Goal: Task Accomplishment & Management: Complete application form

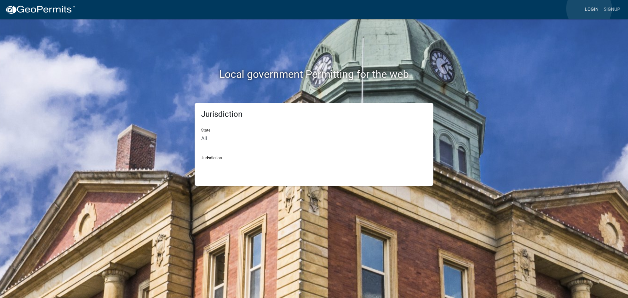
click at [589, 9] on link "Login" at bounding box center [591, 9] width 19 height 12
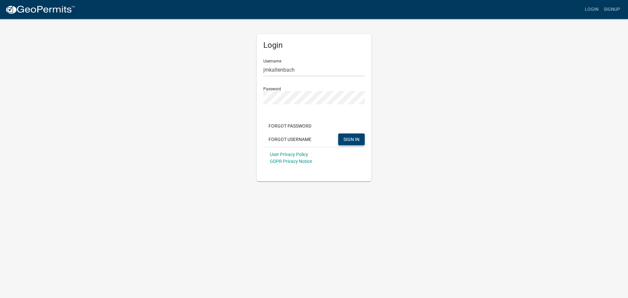
click at [351, 140] on span "SIGN IN" at bounding box center [351, 138] width 16 height 5
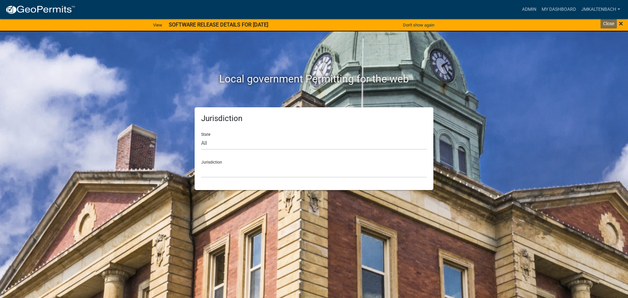
click at [619, 23] on span "×" at bounding box center [621, 23] width 4 height 9
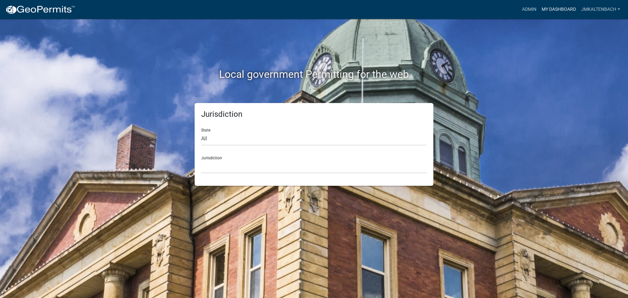
click at [557, 8] on link "My Dashboard" at bounding box center [559, 9] width 40 height 12
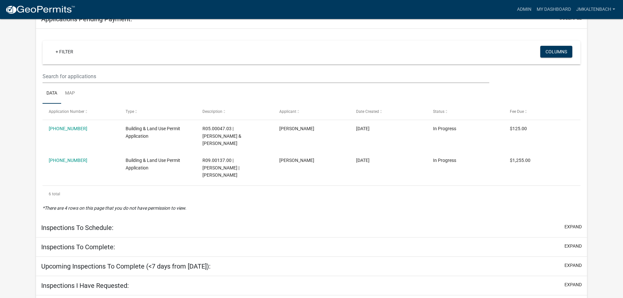
scroll to position [125, 0]
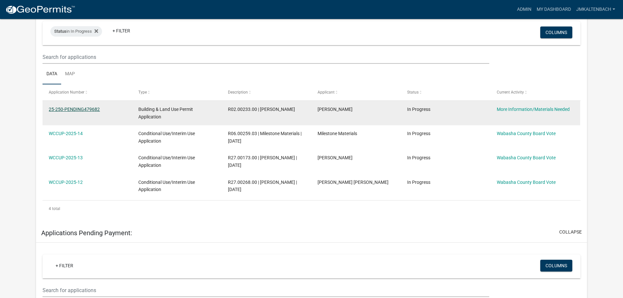
click at [89, 109] on link "25-250-PENDING479682" at bounding box center [74, 109] width 51 height 5
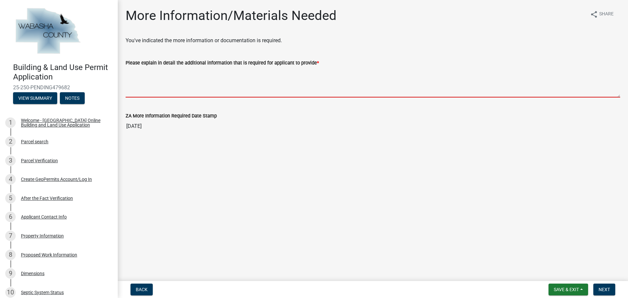
click at [161, 80] on textarea "Please explain in detail the additional information that is required for applic…" at bounding box center [373, 82] width 495 height 31
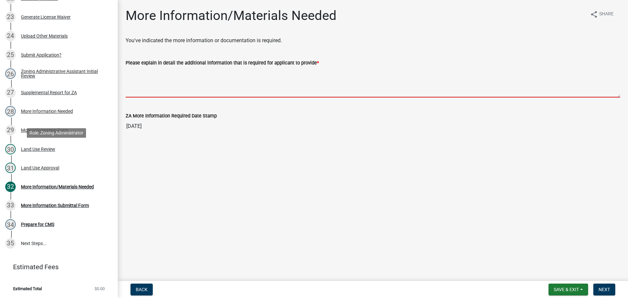
scroll to position [521, 0]
click at [604, 291] on span "Next" at bounding box center [604, 289] width 11 height 5
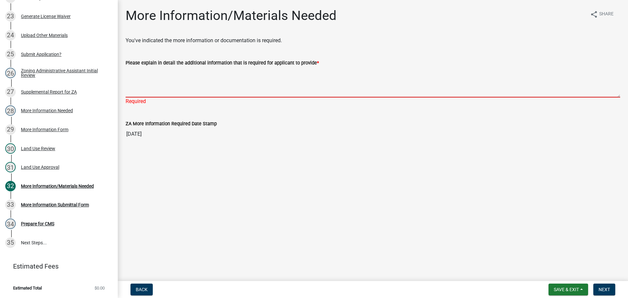
click at [219, 80] on textarea "Please explain in detail the additional information that is required for applic…" at bounding box center [373, 82] width 495 height 31
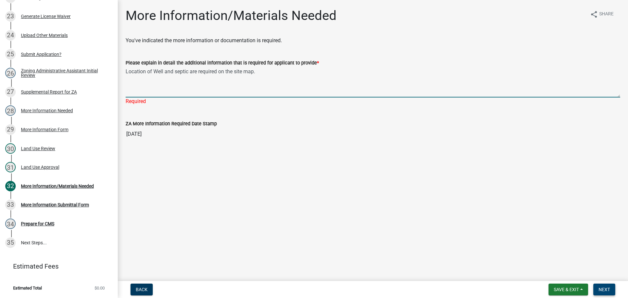
type textarea "Location of Well and septic are required on the site map."
click at [607, 291] on span "Next" at bounding box center [604, 289] width 11 height 5
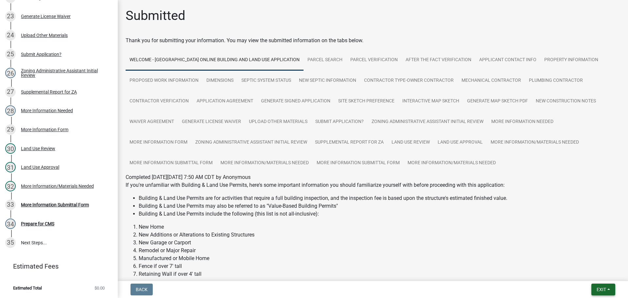
click at [610, 288] on button "Exit" at bounding box center [603, 290] width 24 height 12
click at [447, 250] on li "Remodel or Major Repair" at bounding box center [379, 251] width 481 height 8
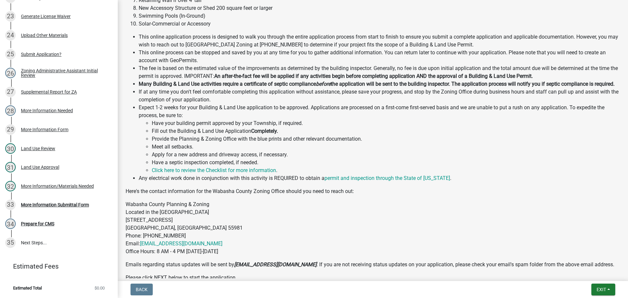
scroll to position [323, 0]
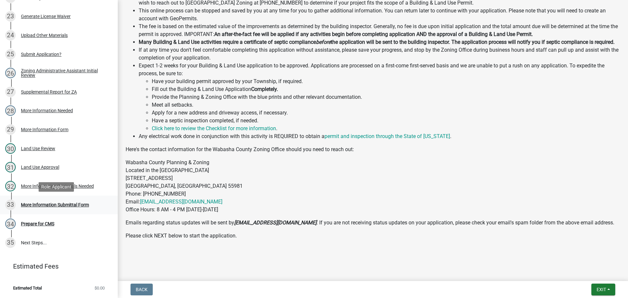
click at [72, 203] on div "More Information Submittal Form" at bounding box center [55, 204] width 68 height 5
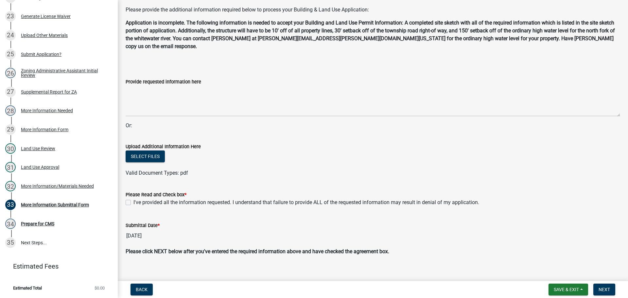
scroll to position [0, 0]
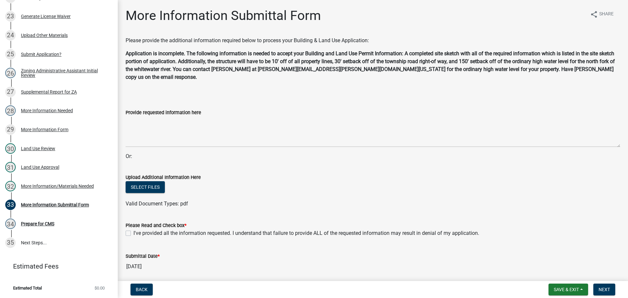
click at [387, 200] on div "Valid Document Types: pdf" at bounding box center [373, 204] width 504 height 8
click at [82, 204] on div "More Information Submittal Form" at bounding box center [55, 204] width 68 height 5
click at [141, 181] on button "Select files" at bounding box center [145, 187] width 39 height 12
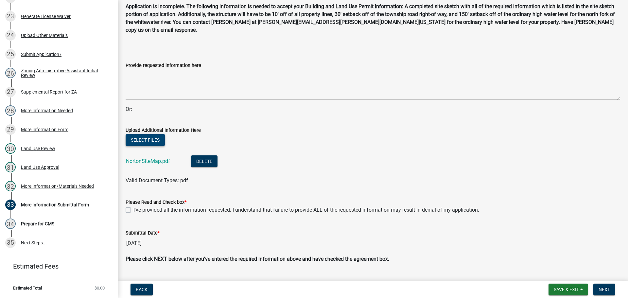
scroll to position [55, 0]
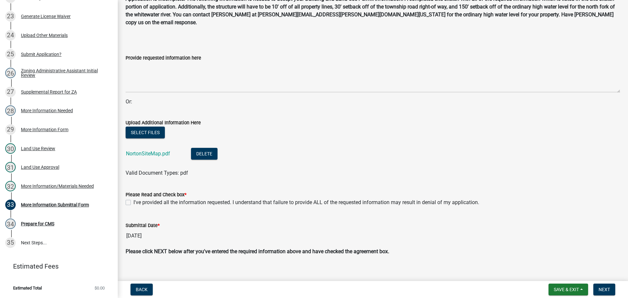
click at [133, 199] on label "I've provided all the information requested. I understand that failure to provi…" at bounding box center [306, 203] width 346 height 8
click at [133, 199] on input "I've provided all the information requested. I understand that failure to provi…" at bounding box center [135, 201] width 4 height 4
checkbox input "true"
click at [604, 291] on span "Next" at bounding box center [604, 289] width 11 height 5
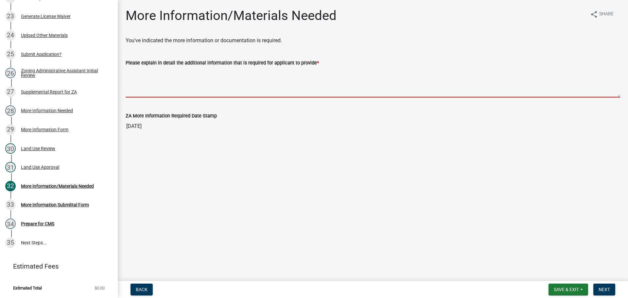
click at [204, 78] on textarea "Please explain in detail the additional information that is required for applic…" at bounding box center [373, 82] width 495 height 31
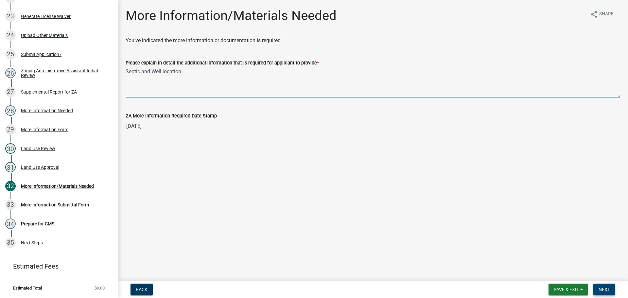
type textarea "Septic and Well location"
click at [604, 290] on span "Next" at bounding box center [604, 289] width 11 height 5
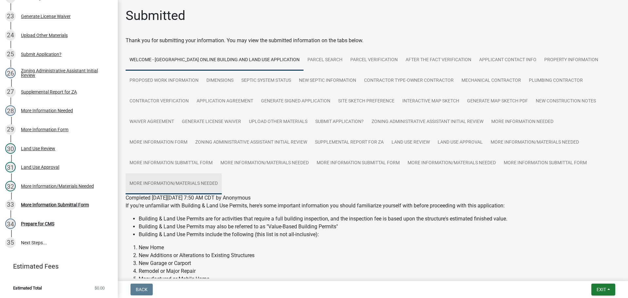
click at [192, 184] on link "More Information/Materials Needed" at bounding box center [174, 183] width 96 height 21
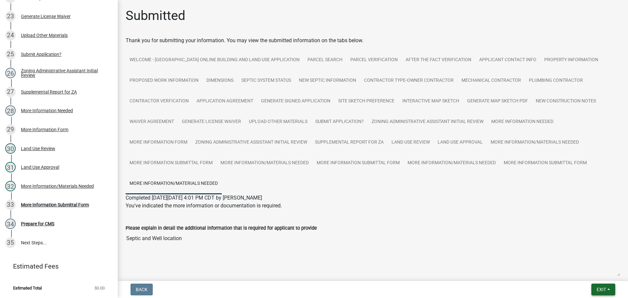
click at [602, 286] on button "Exit" at bounding box center [603, 290] width 24 height 12
click at [580, 272] on button "Save & Exit" at bounding box center [589, 273] width 52 height 16
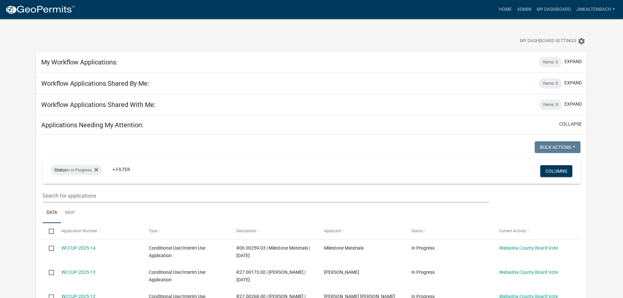
click at [393, 32] on div "My Dashboard Settings settings" at bounding box center [311, 34] width 561 height 30
click at [524, 11] on link "Admin" at bounding box center [524, 9] width 20 height 12
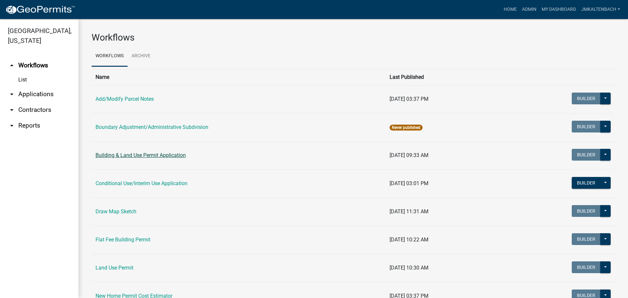
click at [116, 156] on link "Building & Land Use Permit Application" at bounding box center [140, 155] width 90 height 6
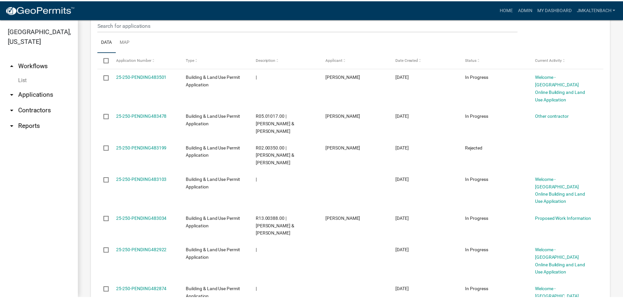
scroll to position [196, 0]
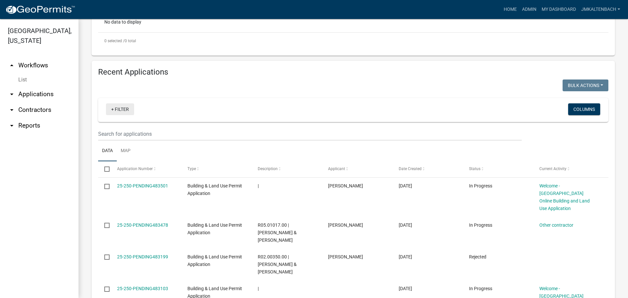
click at [113, 110] on link "+ Filter" at bounding box center [120, 109] width 28 height 12
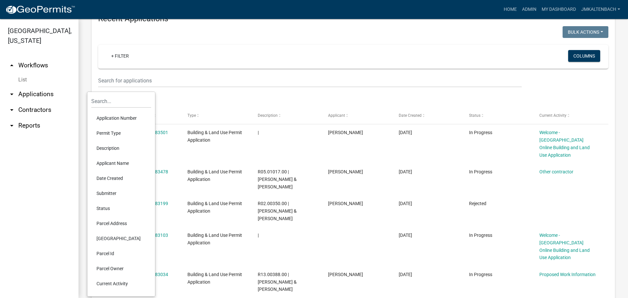
scroll to position [262, 0]
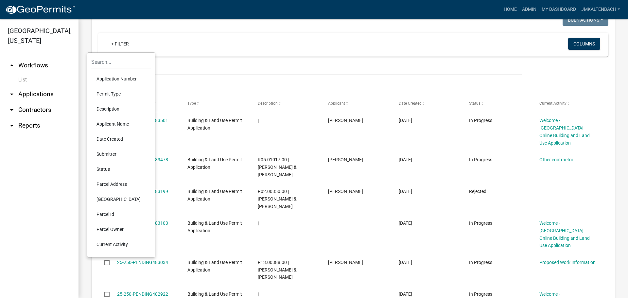
click at [114, 154] on li "Submitter" at bounding box center [121, 154] width 60 height 15
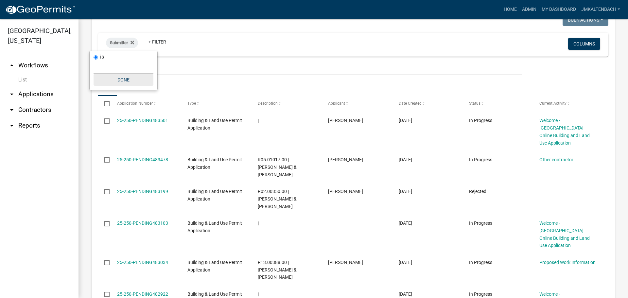
click at [121, 81] on button "Done" at bounding box center [124, 80] width 60 height 12
click at [132, 41] on icon at bounding box center [132, 42] width 4 height 5
click at [126, 45] on link "+ Filter" at bounding box center [120, 44] width 28 height 12
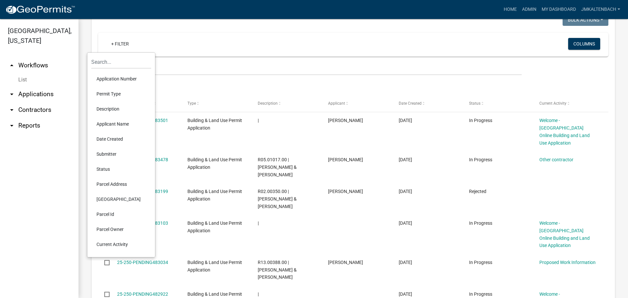
click at [121, 243] on li "Current Activity" at bounding box center [121, 244] width 60 height 15
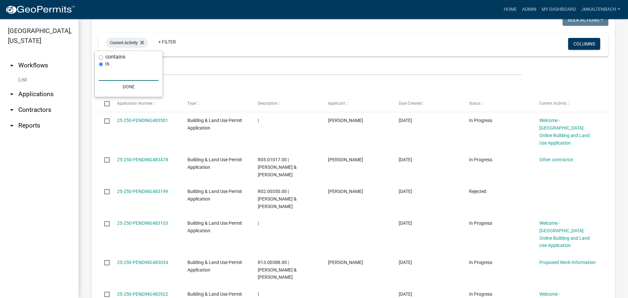
click at [126, 72] on input "text" at bounding box center [129, 73] width 60 height 13
click at [120, 73] on input "text" at bounding box center [129, 73] width 60 height 13
click at [101, 57] on input "contains" at bounding box center [101, 57] width 4 height 4
radio input "true"
click at [100, 78] on input "is" at bounding box center [101, 78] width 4 height 4
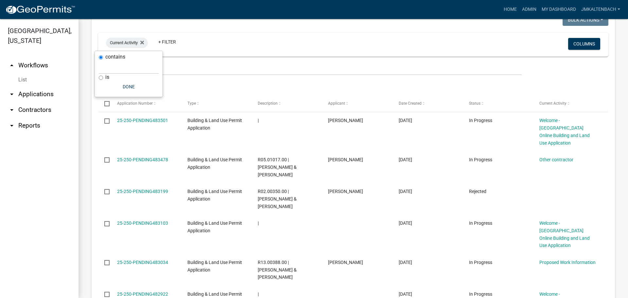
radio input "true"
click at [123, 84] on button "Done" at bounding box center [129, 87] width 60 height 12
click at [144, 43] on icon at bounding box center [142, 43] width 4 height 4
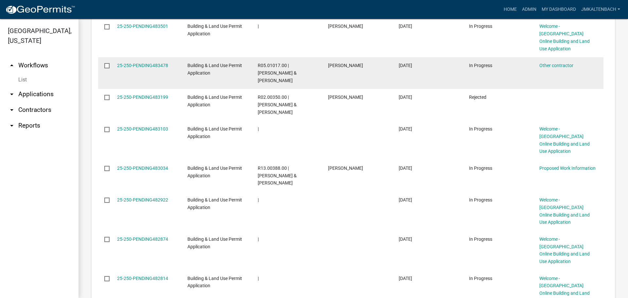
scroll to position [437, 0]
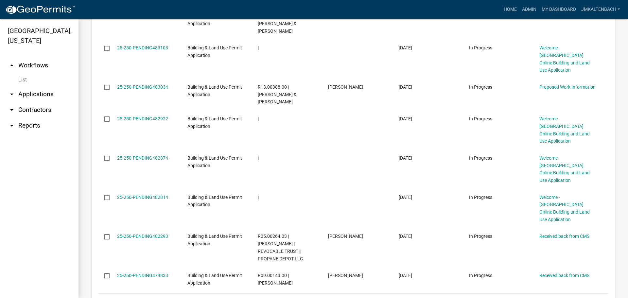
click at [538, 298] on link "2" at bounding box center [542, 301] width 8 height 7
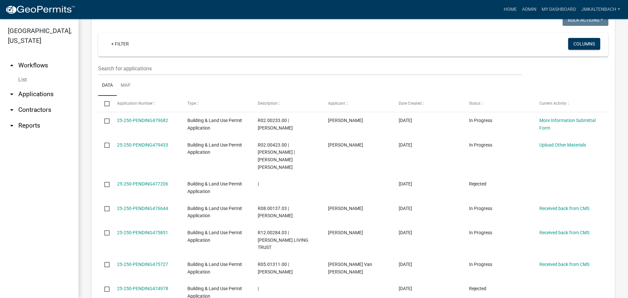
scroll to position [236, 0]
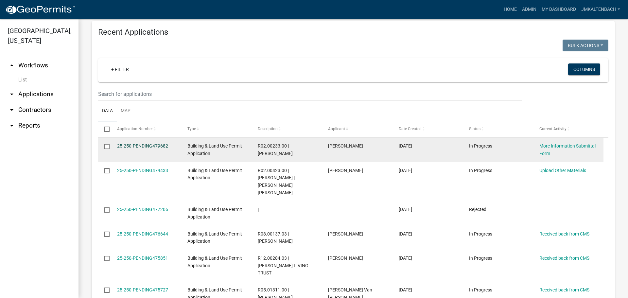
click at [158, 148] on link "25-250-PENDING479682" at bounding box center [142, 145] width 51 height 5
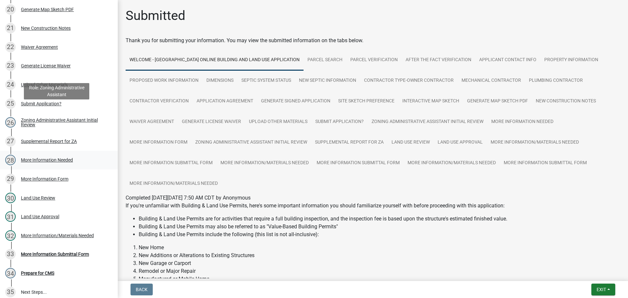
scroll to position [521, 0]
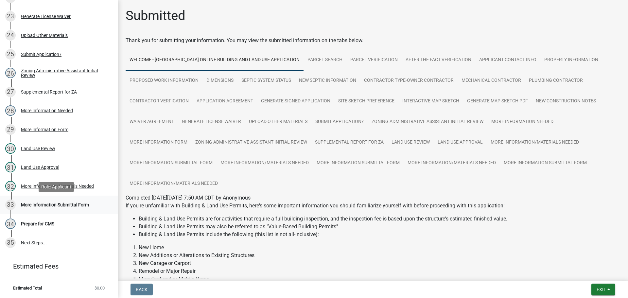
click at [61, 206] on div "More Information Submittal Form" at bounding box center [55, 204] width 68 height 5
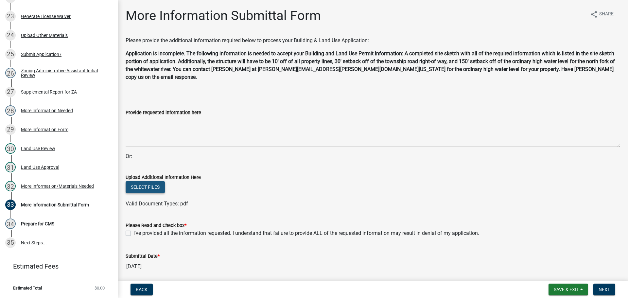
click at [146, 181] on button "Select files" at bounding box center [145, 187] width 39 height 12
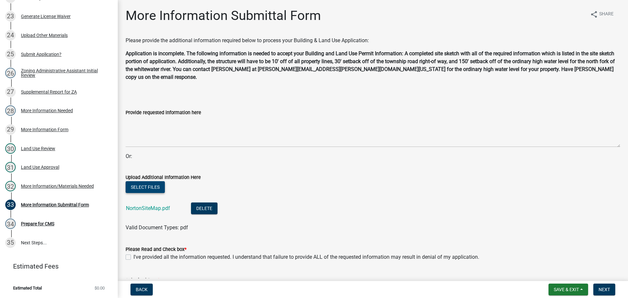
scroll to position [55, 0]
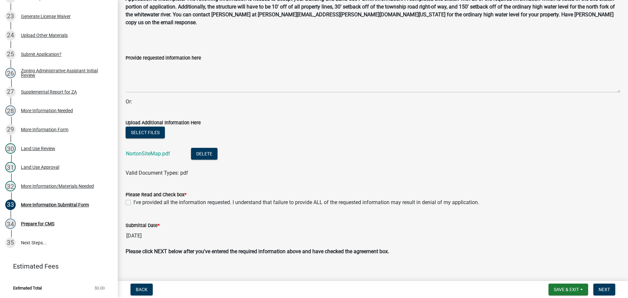
click at [133, 199] on label "I've provided all the information requested. I understand that failure to provi…" at bounding box center [306, 203] width 346 height 8
click at [133, 199] on input "I've provided all the information requested. I understand that failure to provi…" at bounding box center [135, 201] width 4 height 4
checkbox input "true"
click at [412, 229] on input "[DATE]" at bounding box center [373, 235] width 495 height 13
click at [582, 290] on button "Save & Exit" at bounding box center [568, 290] width 40 height 12
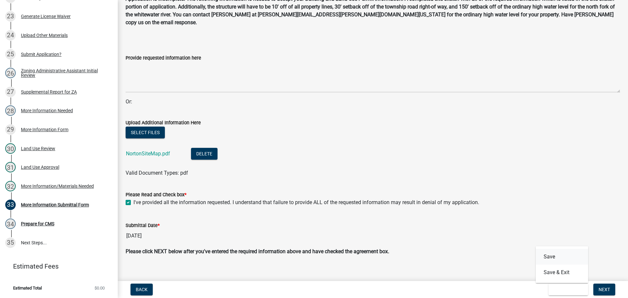
click at [547, 258] on button "Save" at bounding box center [562, 257] width 52 height 16
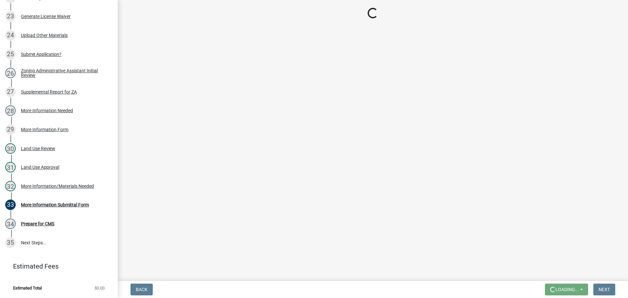
scroll to position [0, 0]
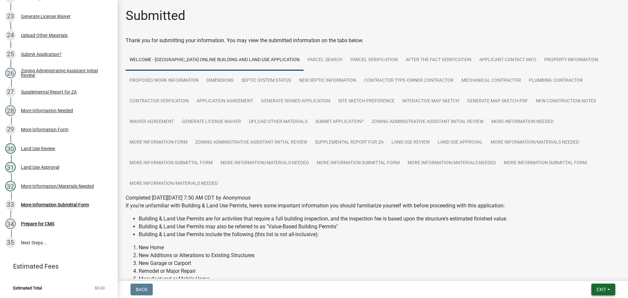
click at [599, 289] on span "Exit" at bounding box center [601, 289] width 9 height 5
drag, startPoint x: 372, startPoint y: 202, endPoint x: 352, endPoint y: 203, distance: 20.3
click at [372, 202] on p "If you're unfamiliar with Building & Land Use Permits, here's some important in…" at bounding box center [373, 206] width 495 height 8
click at [35, 204] on div "More Information Submittal Form" at bounding box center [55, 204] width 68 height 5
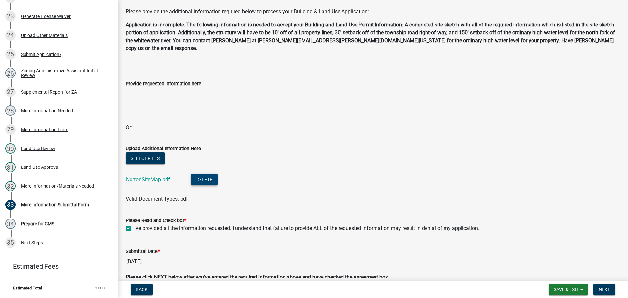
scroll to position [55, 0]
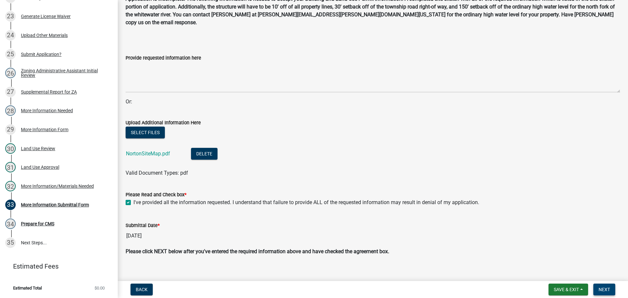
click at [604, 289] on span "Next" at bounding box center [604, 289] width 11 height 5
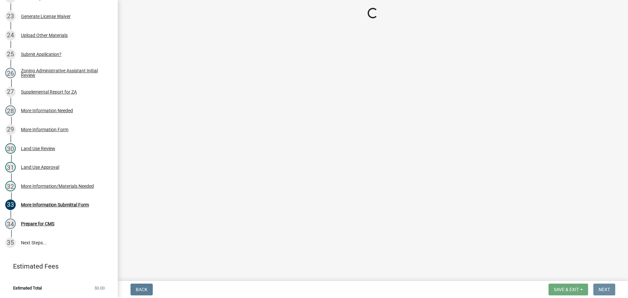
scroll to position [0, 0]
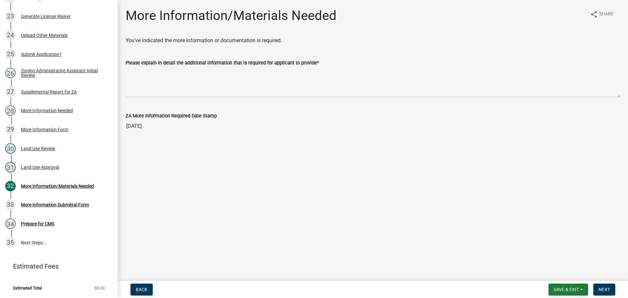
click at [46, 149] on div "Land Use Review" at bounding box center [38, 148] width 34 height 5
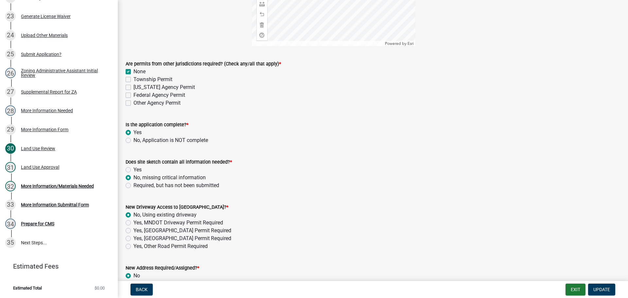
scroll to position [327, 0]
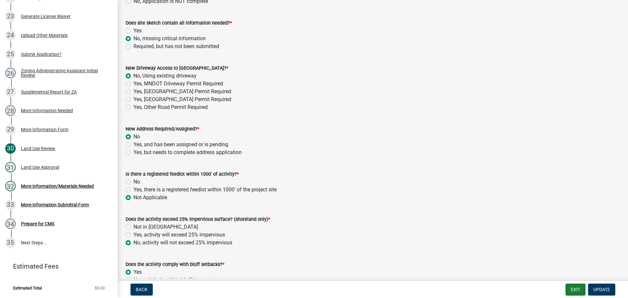
click at [133, 30] on label "Yes" at bounding box center [137, 31] width 8 height 8
click at [133, 30] on input "Yes" at bounding box center [135, 29] width 4 height 4
radio input "true"
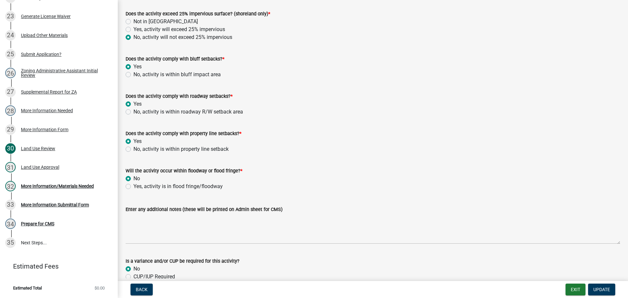
scroll to position [643, 0]
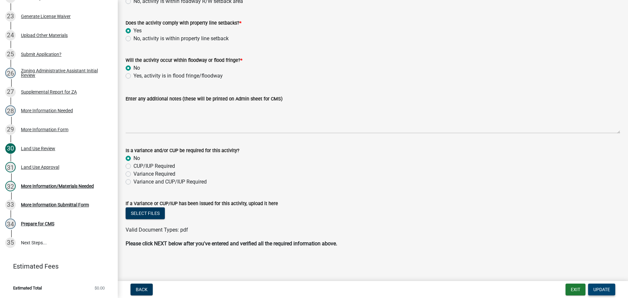
click at [600, 289] on span "Update" at bounding box center [601, 289] width 17 height 5
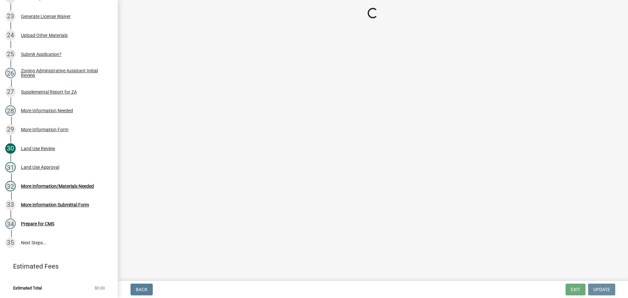
scroll to position [0, 0]
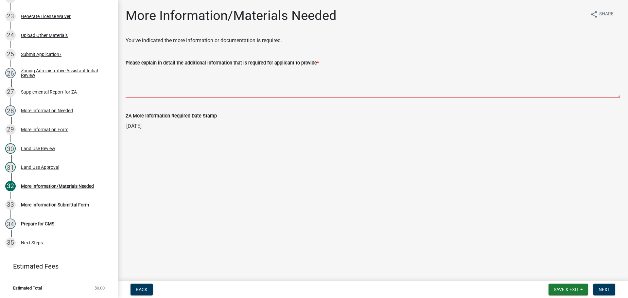
click at [201, 93] on textarea "Please explain in detail the additional information that is required for applic…" at bounding box center [373, 82] width 495 height 31
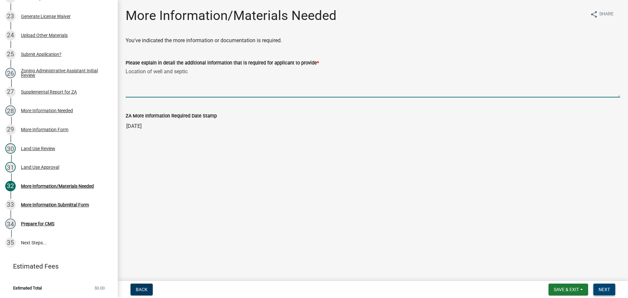
type textarea "Location of well and septic"
click at [609, 287] on span "Next" at bounding box center [604, 289] width 11 height 5
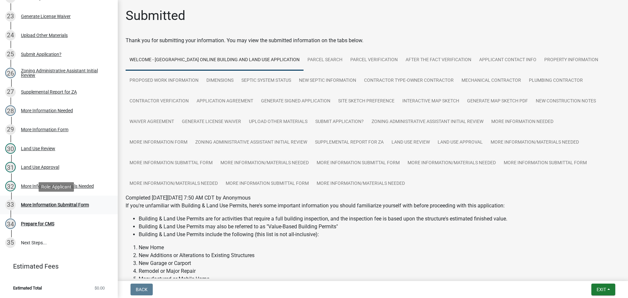
click at [57, 205] on div "More Information Submittal Form" at bounding box center [55, 204] width 68 height 5
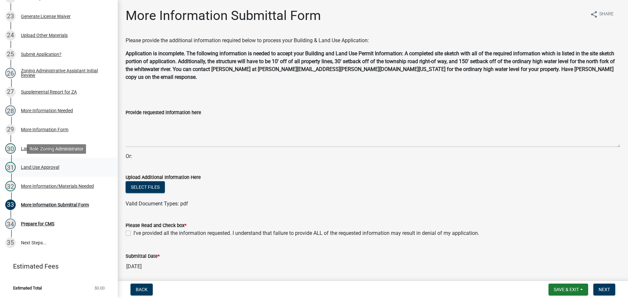
click at [44, 168] on div "Land Use Approval" at bounding box center [40, 167] width 38 height 5
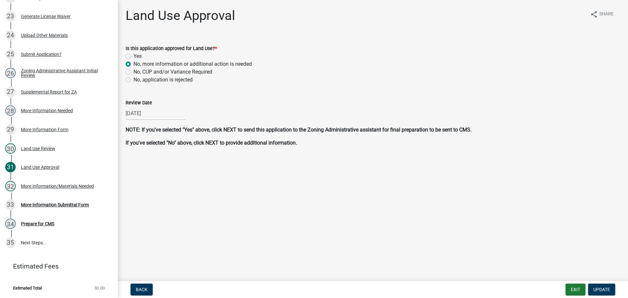
click at [133, 55] on label "Yes" at bounding box center [137, 56] width 8 height 8
click at [133, 55] on input "Yes" at bounding box center [135, 54] width 4 height 4
radio input "true"
click at [604, 289] on span "Update" at bounding box center [601, 289] width 17 height 5
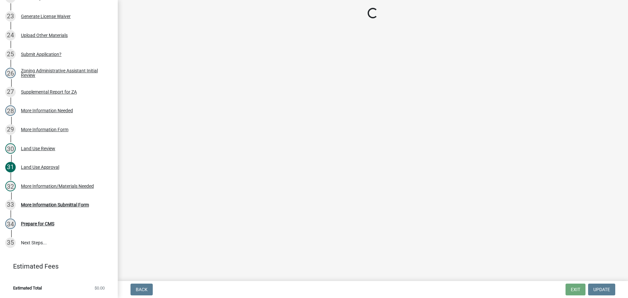
scroll to position [483, 0]
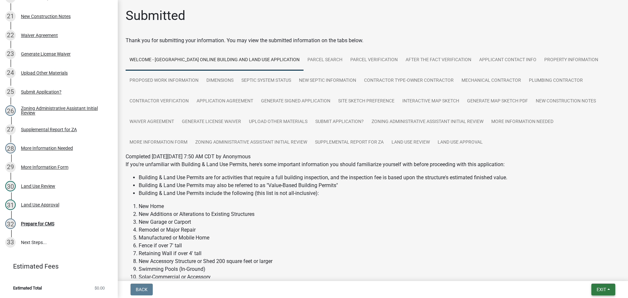
click at [606, 288] on button "Exit" at bounding box center [603, 290] width 24 height 12
click at [581, 271] on button "Save & Exit" at bounding box center [589, 273] width 52 height 16
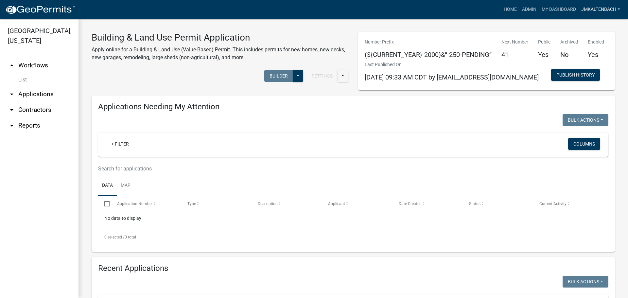
click at [616, 9] on link "jmkaltenbach" at bounding box center [601, 9] width 44 height 12
click at [590, 64] on link "Logout" at bounding box center [596, 64] width 52 height 16
